Goal: Information Seeking & Learning: Learn about a topic

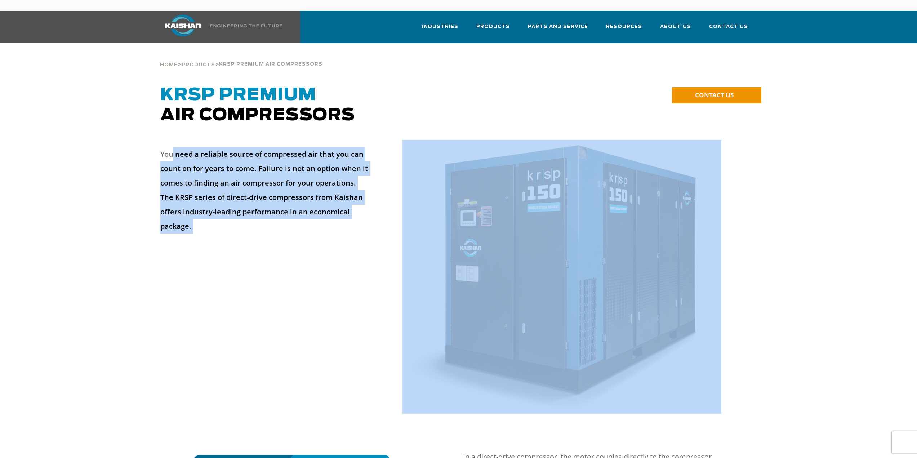
drag, startPoint x: 172, startPoint y: 144, endPoint x: 451, endPoint y: 156, distance: 279.2
click at [458, 158] on div "You need a reliable source of compressed air that you can count on for years to…" at bounding box center [458, 284] width 605 height 288
click at [347, 162] on p "You need a reliable source of compressed air that you can count on for years to…" at bounding box center [264, 190] width 209 height 86
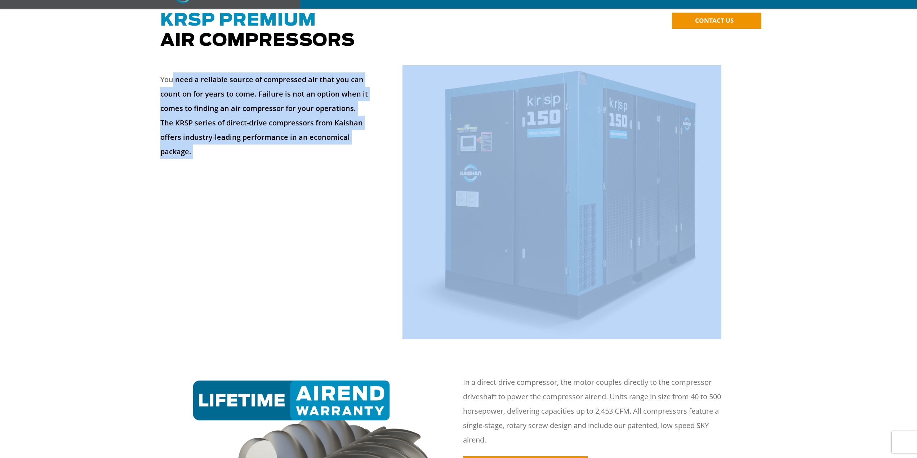
scroll to position [168, 0]
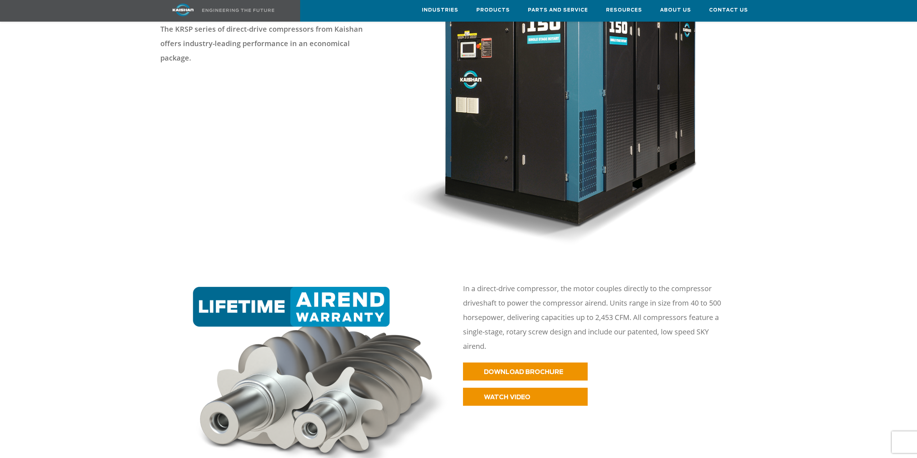
click at [671, 296] on p "In a direct-drive compressor, the motor couples directly to the compressor driv…" at bounding box center [598, 317] width 270 height 72
click at [526, 294] on p "In a direct-drive compressor, the motor couples directly to the compressor driv…" at bounding box center [598, 317] width 270 height 72
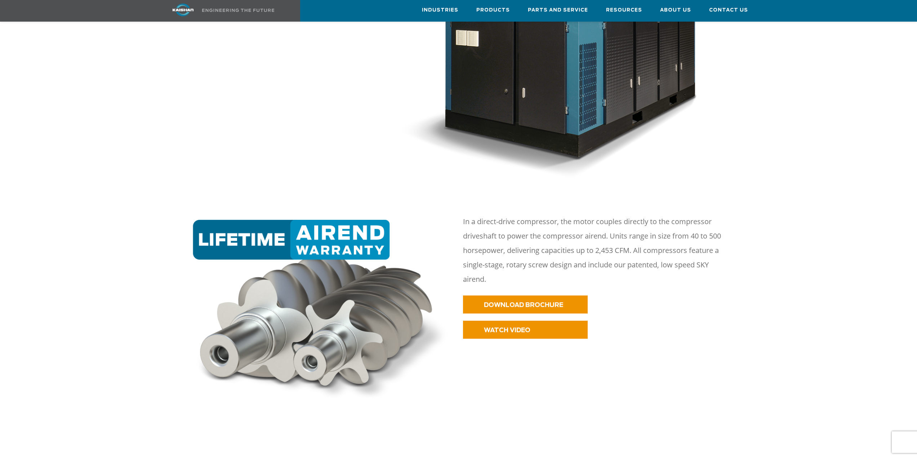
scroll to position [264, 0]
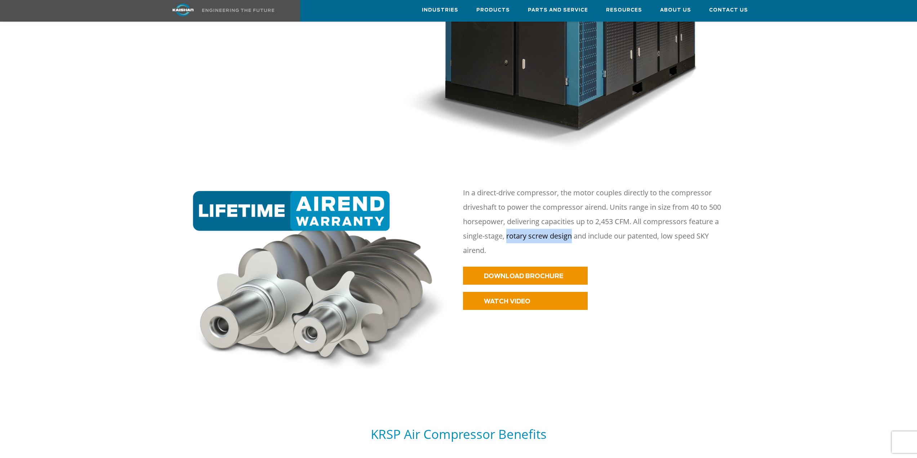
drag, startPoint x: 506, startPoint y: 228, endPoint x: 571, endPoint y: 226, distance: 64.9
click at [571, 226] on p "In a direct-drive compressor, the motor couples directly to the compressor driv…" at bounding box center [598, 222] width 270 height 72
copy p "rotary screw design"
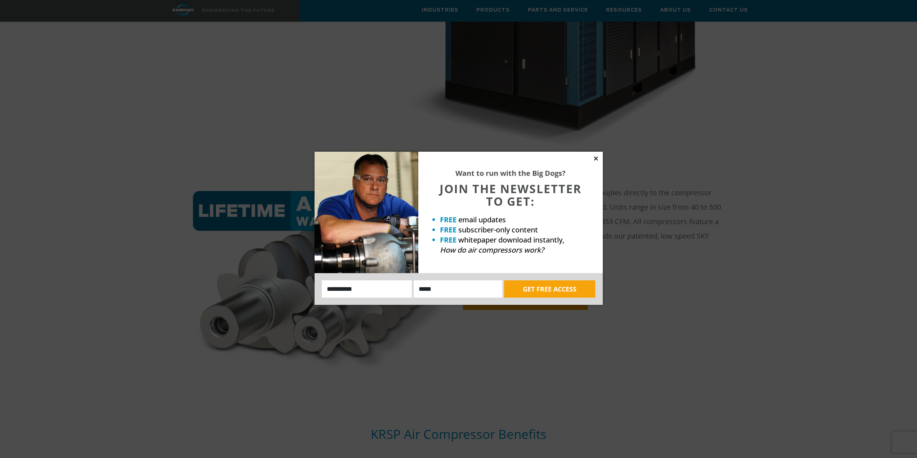
click at [595, 156] on icon at bounding box center [596, 158] width 6 height 6
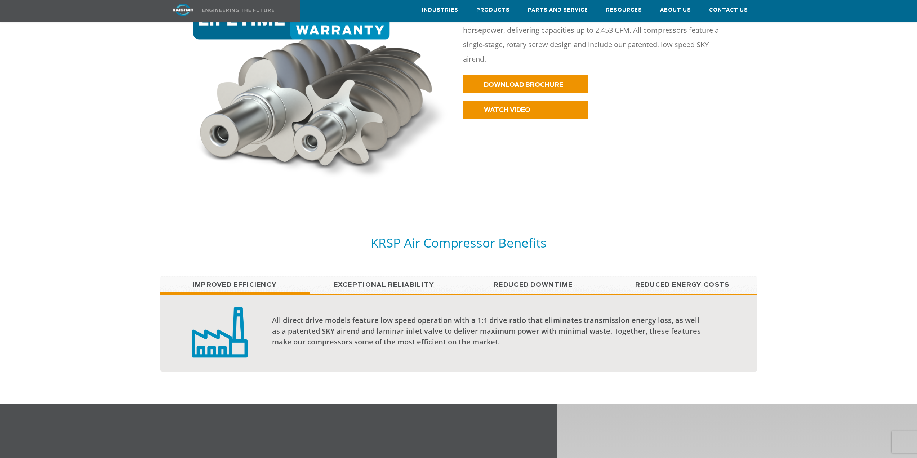
scroll to position [480, 0]
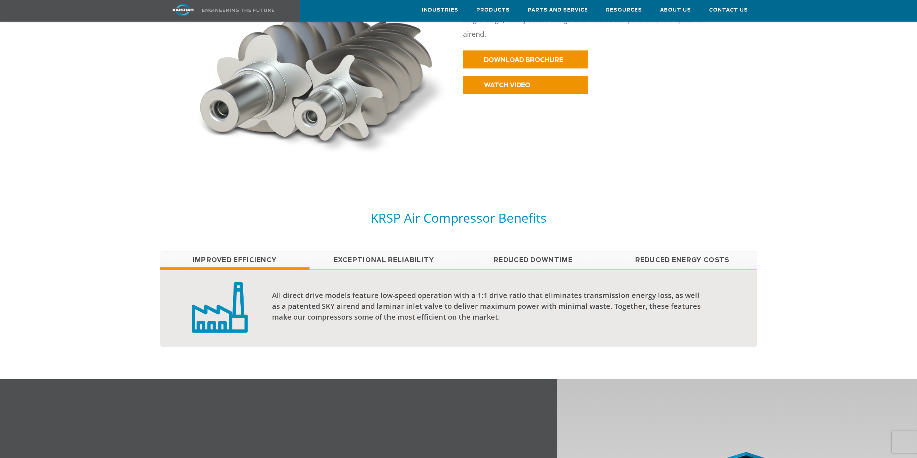
drag, startPoint x: 412, startPoint y: 246, endPoint x: 435, endPoint y: 254, distance: 24.6
click at [412, 251] on link "Exceptional reliability" at bounding box center [384, 260] width 149 height 18
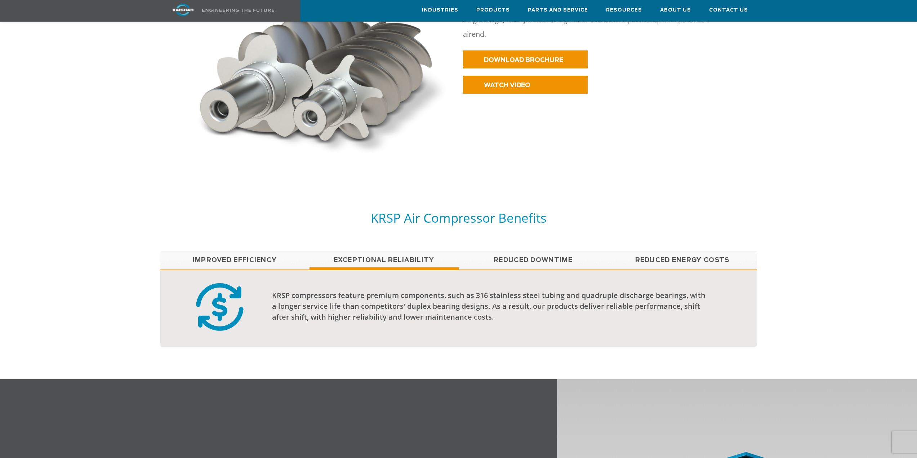
drag, startPoint x: 505, startPoint y: 246, endPoint x: 538, endPoint y: 251, distance: 33.9
click at [505, 251] on link "Reduced Downtime" at bounding box center [533, 260] width 149 height 18
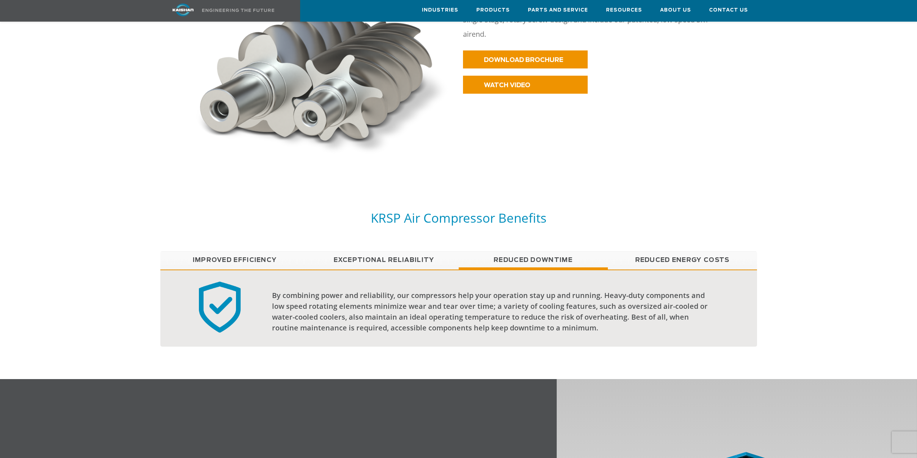
click at [690, 253] on link "Reduced Energy Costs" at bounding box center [682, 260] width 149 height 18
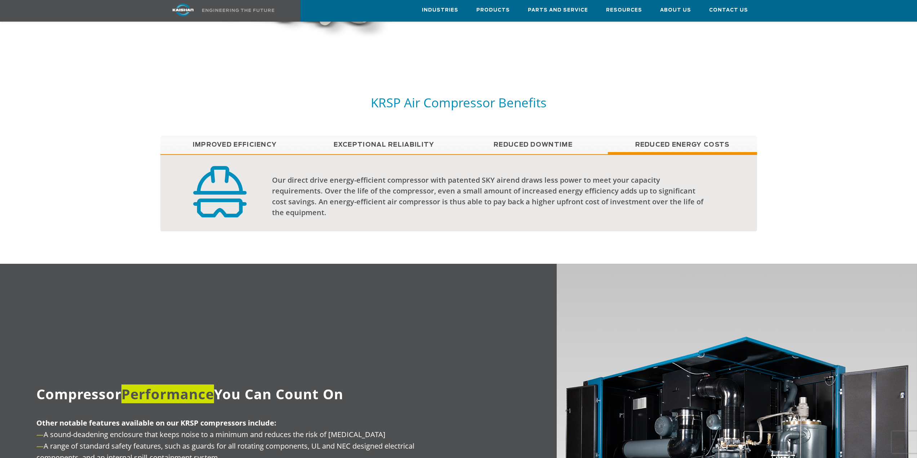
scroll to position [0, 0]
